Goal: Obtain resource: Obtain resource

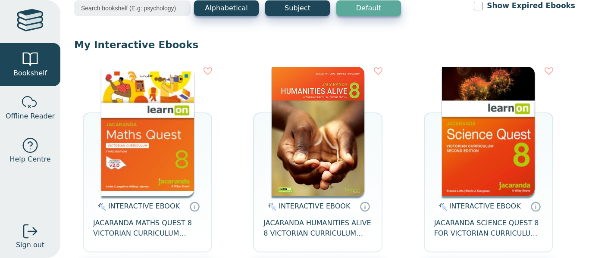
scroll to position [65, 0]
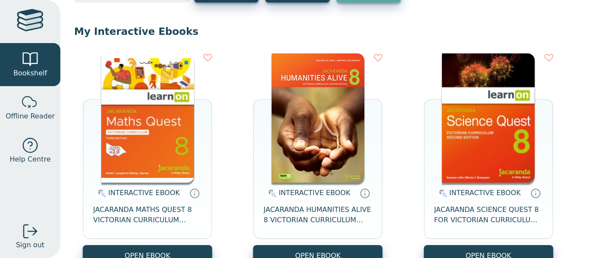
click at [190, 168] on img at bounding box center [147, 117] width 93 height 129
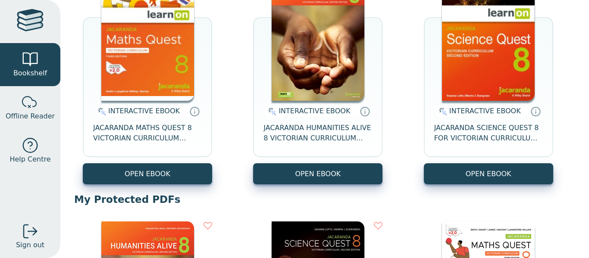
scroll to position [149, 0]
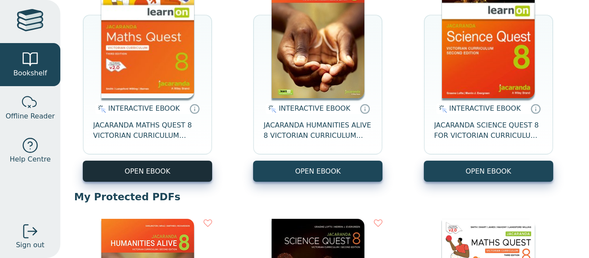
click at [145, 166] on button "OPEN EBOOK" at bounding box center [147, 171] width 129 height 21
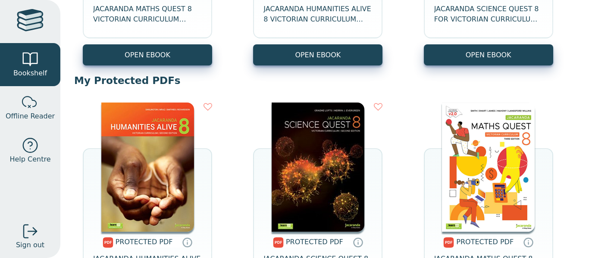
scroll to position [267, 0]
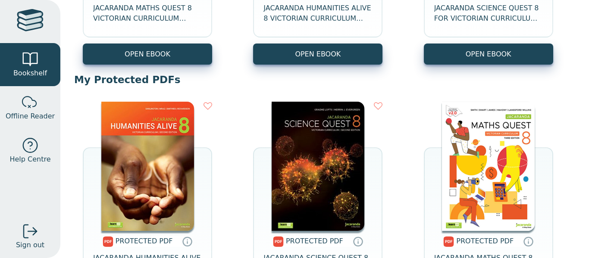
click at [486, 192] on img at bounding box center [488, 166] width 93 height 129
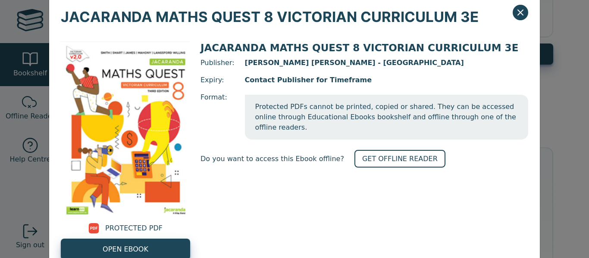
scroll to position [22, 0]
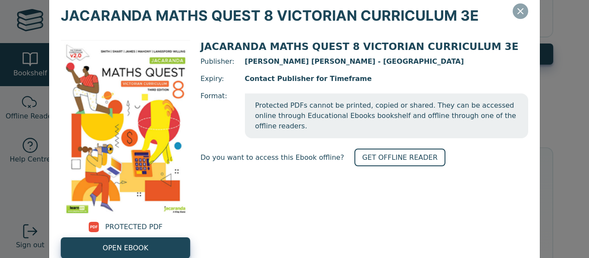
click at [519, 15] on icon "Close" at bounding box center [520, 11] width 10 height 10
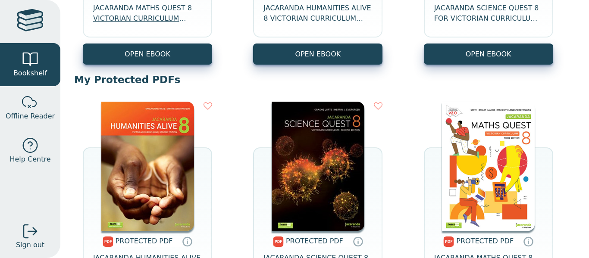
click at [195, 15] on span "JACARANDA MATHS QUEST 8 VICTORIAN CURRICULUM LEARNON EBOOK 3E" at bounding box center [147, 13] width 109 height 21
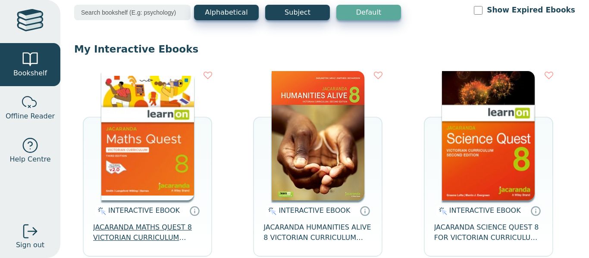
scroll to position [0, 0]
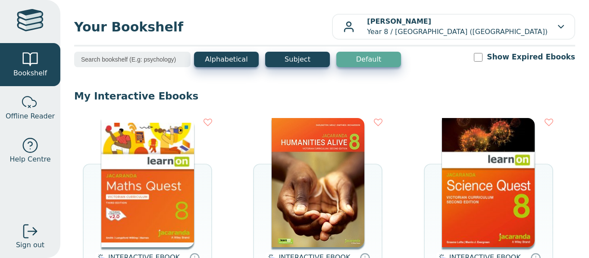
click at [176, 167] on img at bounding box center [147, 182] width 93 height 129
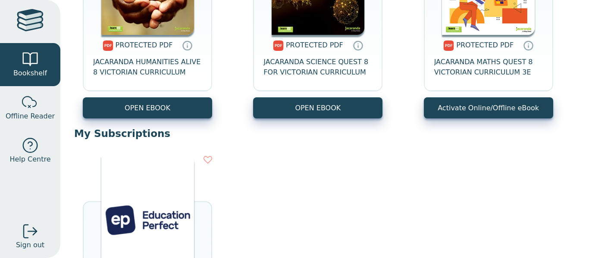
scroll to position [467, 0]
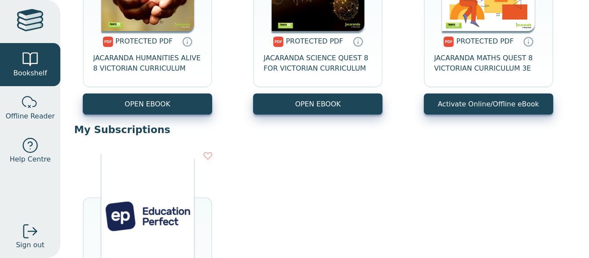
click at [159, 238] on img at bounding box center [147, 216] width 93 height 129
